Goal: Task Accomplishment & Management: Manage account settings

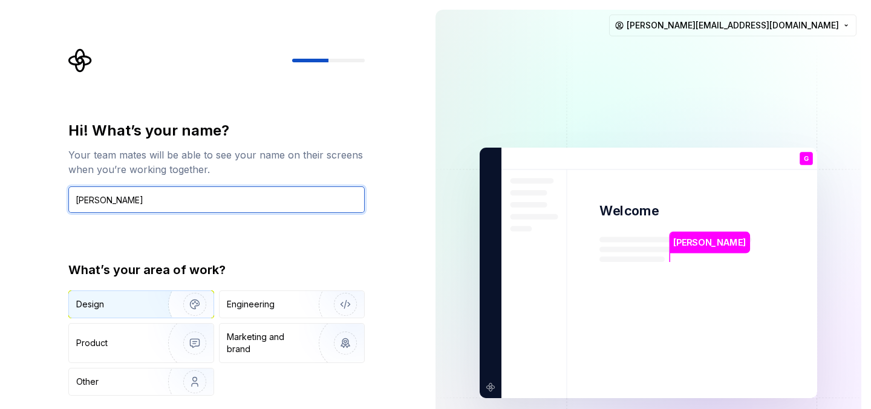
type input "[PERSON_NAME]"
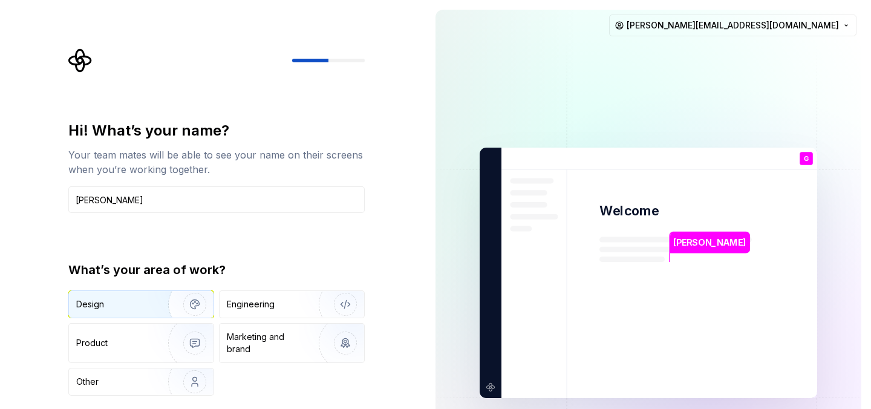
click at [197, 300] on img "button" at bounding box center [186, 304] width 77 height 81
type button "Design"
click at [341, 380] on div "Design Engineering Product Marketing and brand Other" at bounding box center [216, 342] width 296 height 105
click at [713, 281] on img at bounding box center [649, 273] width 490 height 572
click at [743, 226] on img at bounding box center [649, 273] width 490 height 572
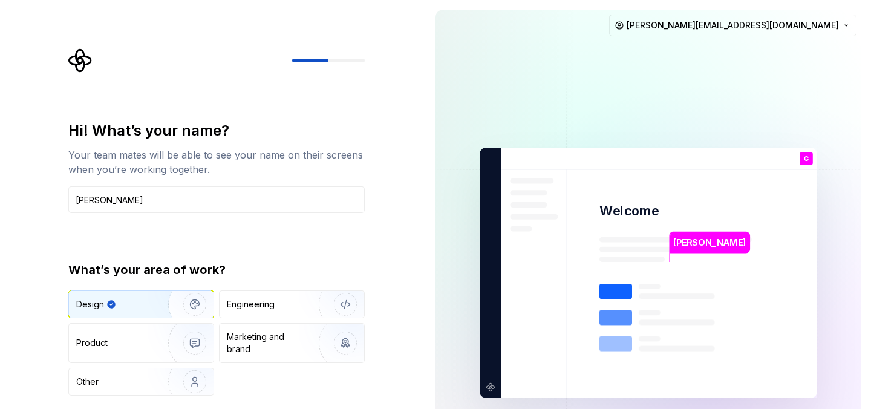
drag, startPoint x: 808, startPoint y: 153, endPoint x: 801, endPoint y: 121, distance: 32.9
click at [808, 150] on div "[PERSON_NAME] Welcome G You T B +3 [PERSON_NAME] [PERSON_NAME]" at bounding box center [649, 273] width 338 height 250
click at [343, 52] on div at bounding box center [216, 60] width 296 height 24
click at [343, 59] on div at bounding box center [328, 61] width 73 height 4
click at [83, 54] on icon "Supernova Logo" at bounding box center [79, 60] width 23 height 23
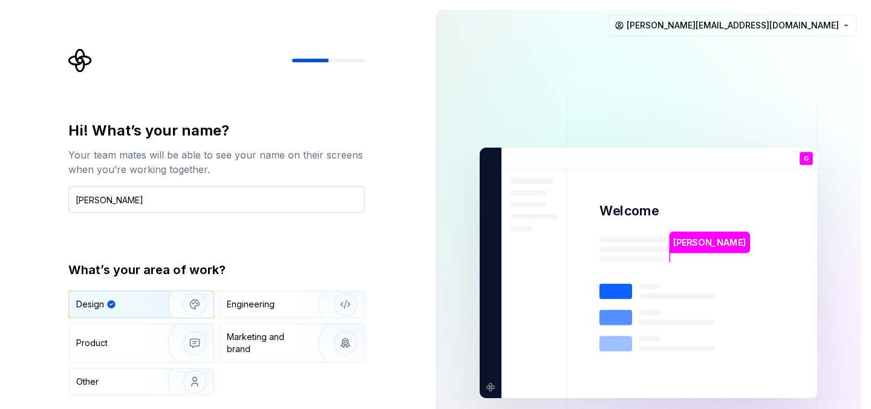
click at [204, 204] on input "[PERSON_NAME]" at bounding box center [216, 199] width 296 height 27
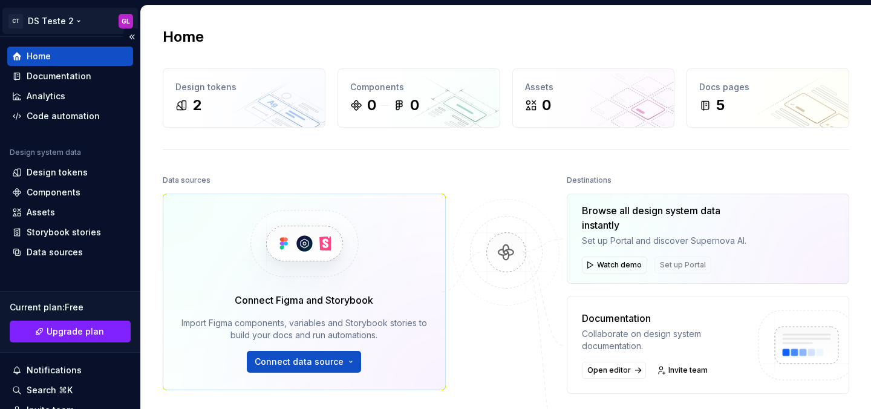
click at [46, 15] on html "CT DS Teste 2 GL Home Documentation Analytics Code automation Design system dat…" at bounding box center [435, 204] width 871 height 409
click at [242, 166] on html "CT DS Teste 2 GL Home Documentation Analytics Code automation Design system dat…" at bounding box center [435, 204] width 871 height 409
click at [42, 74] on div "Documentation" at bounding box center [59, 76] width 65 height 12
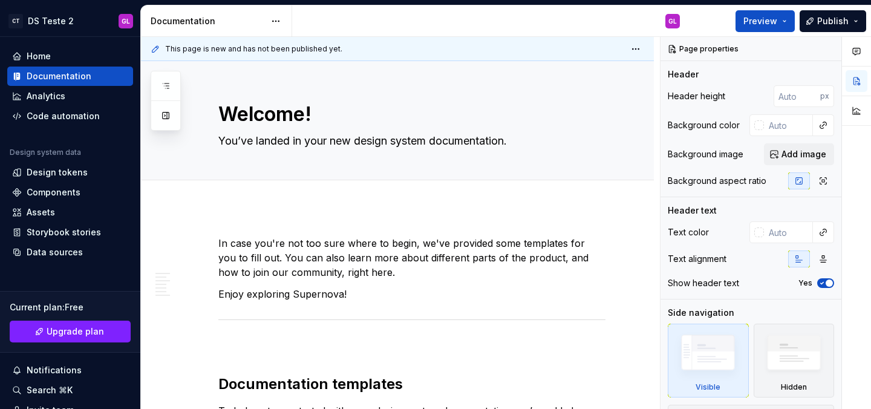
type textarea "*"
click at [74, 201] on div "Components" at bounding box center [70, 192] width 126 height 19
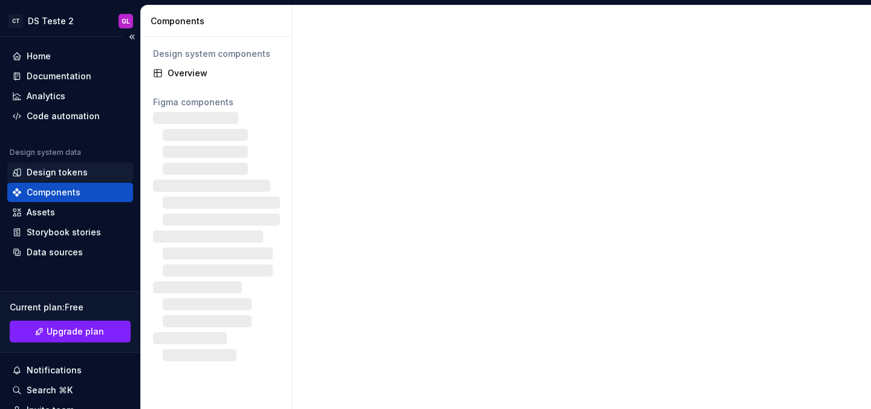
click at [64, 173] on div "Design tokens" at bounding box center [57, 172] width 61 height 12
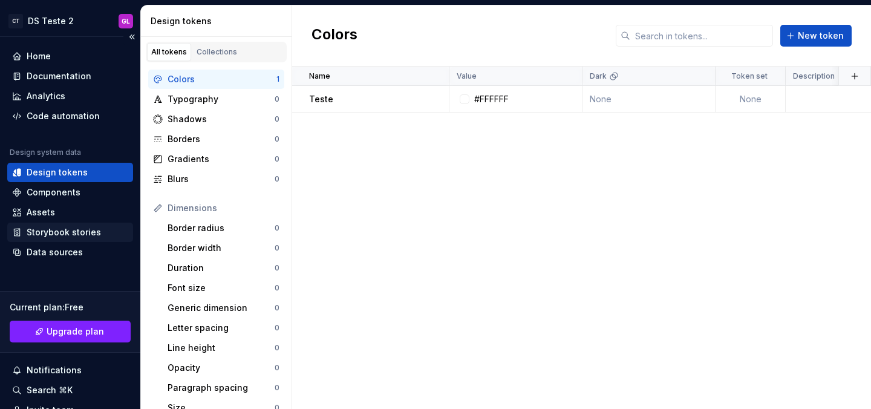
scroll to position [113, 0]
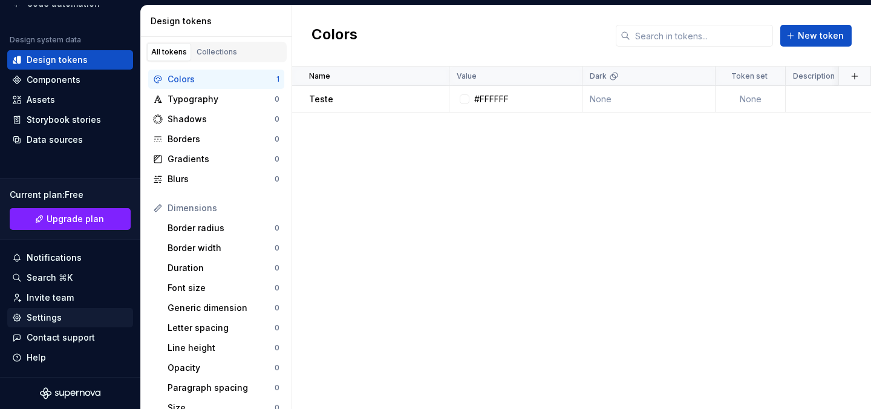
click at [63, 321] on div "Settings" at bounding box center [70, 318] width 116 height 12
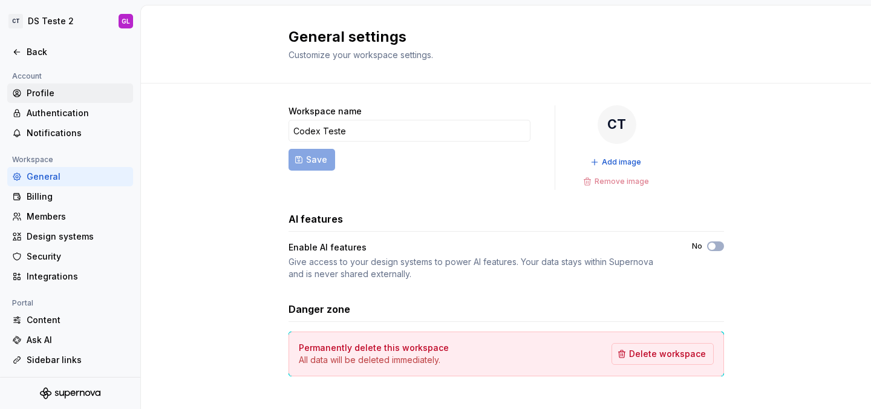
click at [62, 91] on div "Profile" at bounding box center [78, 93] width 102 height 12
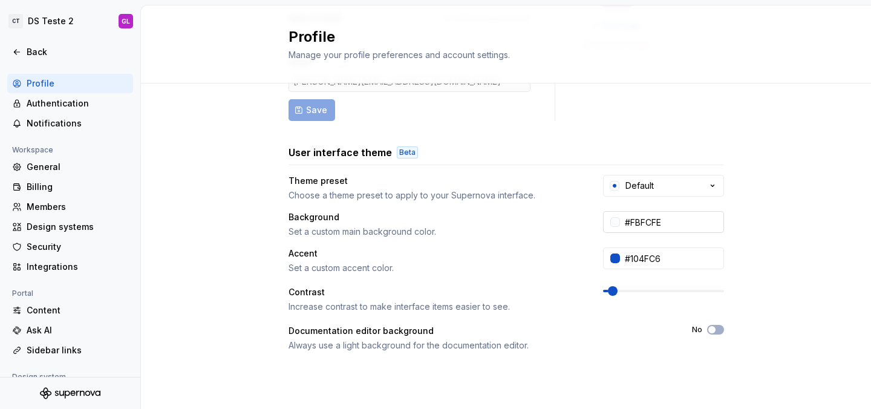
scroll to position [138, 0]
click at [680, 220] on input "#FBFCFE" at bounding box center [672, 221] width 104 height 22
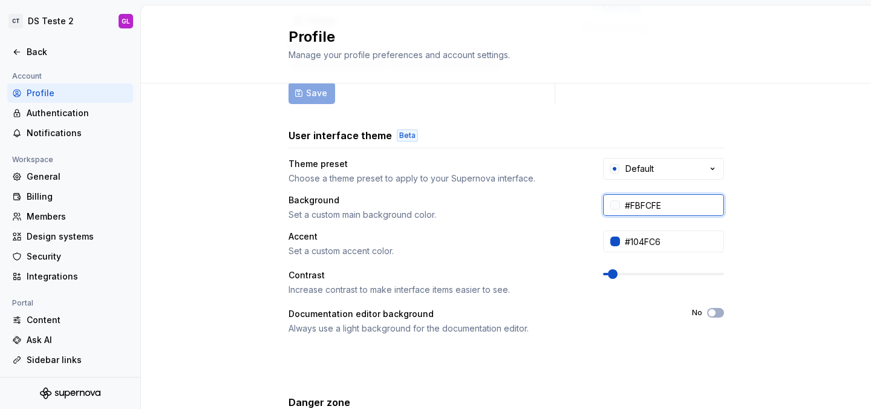
scroll to position [181, 0]
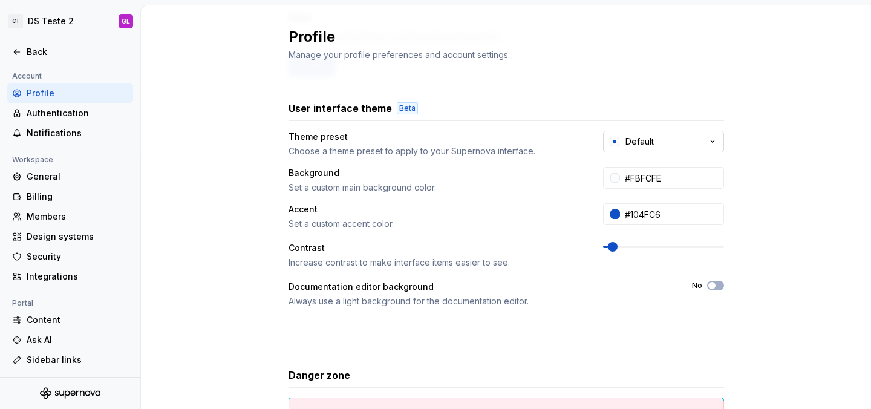
click at [707, 136] on icon "button" at bounding box center [713, 142] width 12 height 12
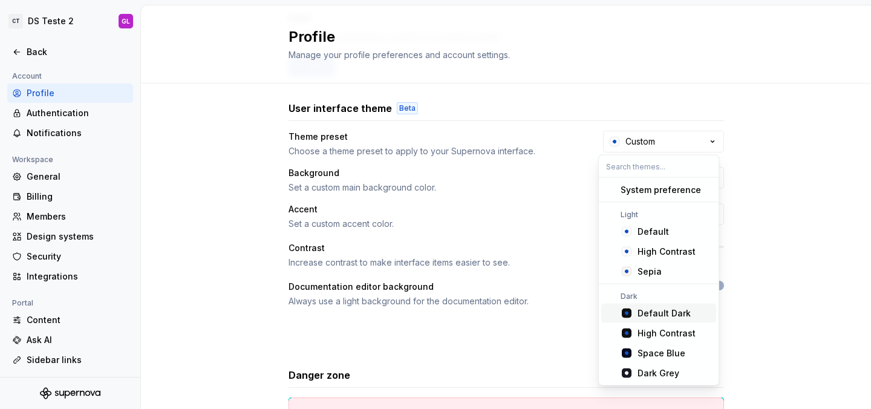
click at [673, 314] on div "Default Dark" at bounding box center [664, 313] width 53 height 12
type input "#101010"
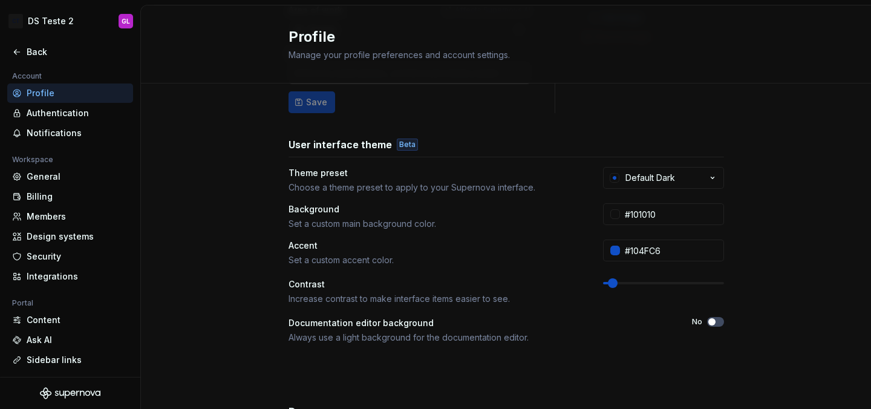
scroll to position [0, 0]
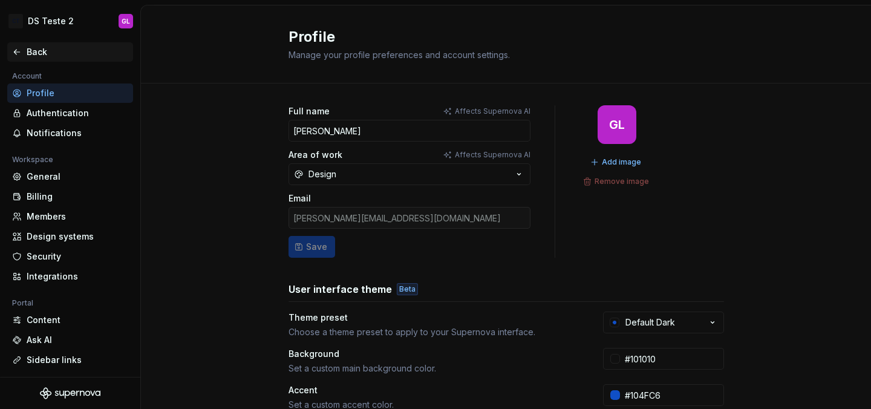
click at [42, 51] on div "Back" at bounding box center [78, 52] width 102 height 12
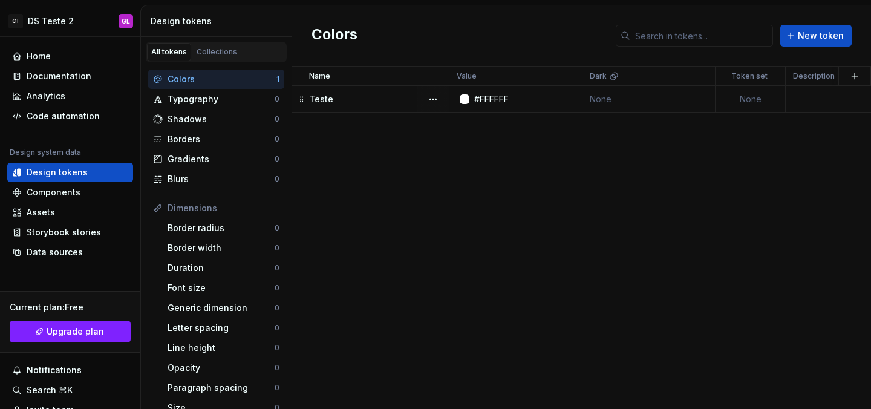
click at [390, 97] on div "Teste" at bounding box center [378, 99] width 139 height 12
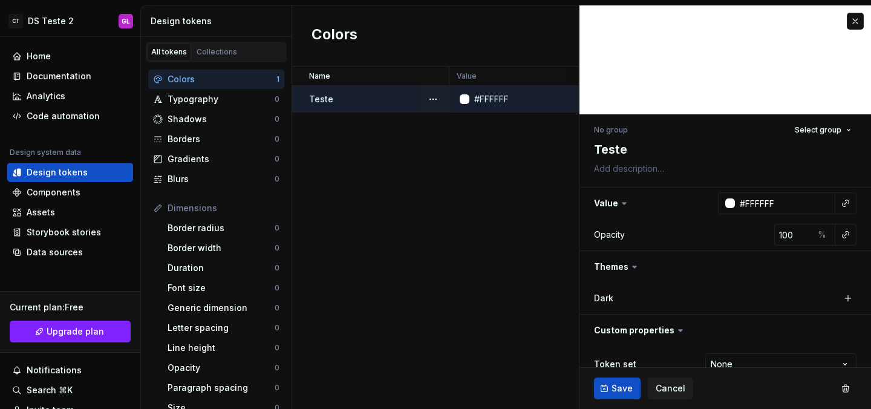
type textarea "*"
click at [675, 385] on span "Cancel" at bounding box center [671, 388] width 30 height 12
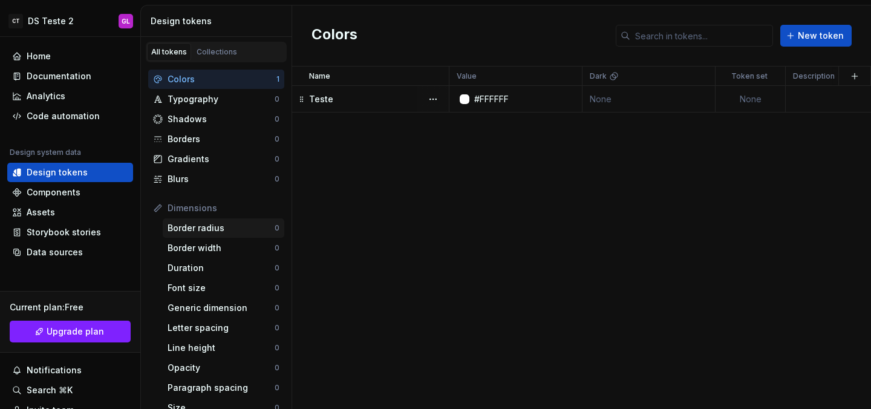
click at [203, 234] on div "Border radius" at bounding box center [221, 228] width 107 height 12
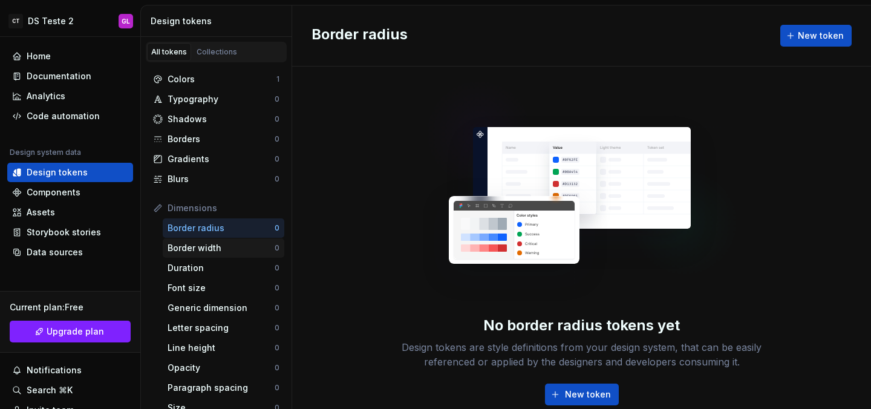
click at [208, 243] on div "Border width" at bounding box center [221, 248] width 107 height 12
